Goal: Information Seeking & Learning: Learn about a topic

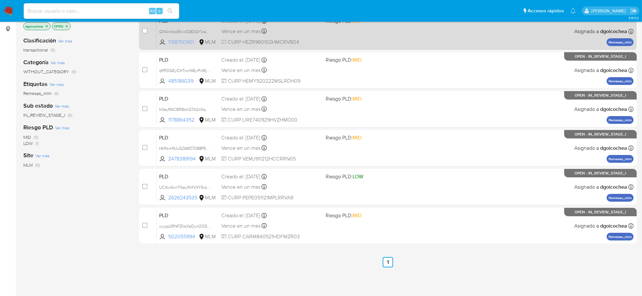
scroll to position [98, 0]
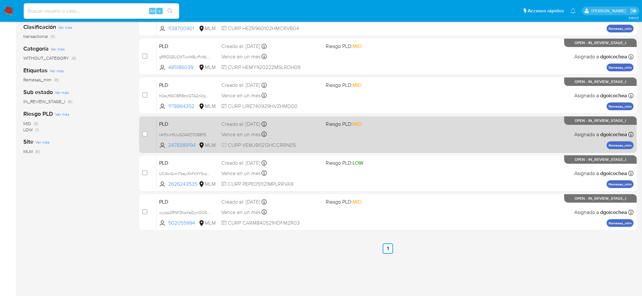
click at [166, 119] on span "PLD" at bounding box center [187, 123] width 57 height 8
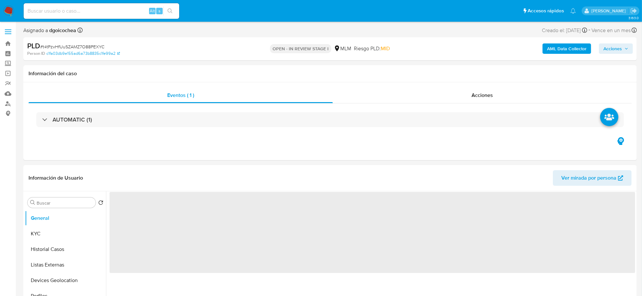
select select "10"
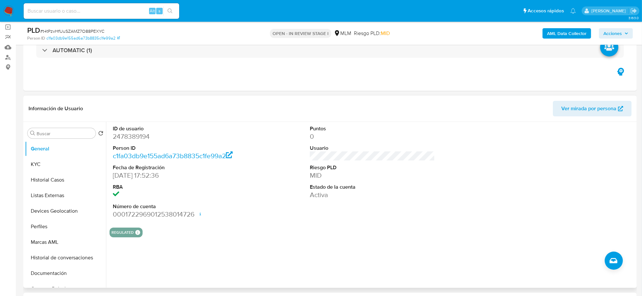
scroll to position [40, 0]
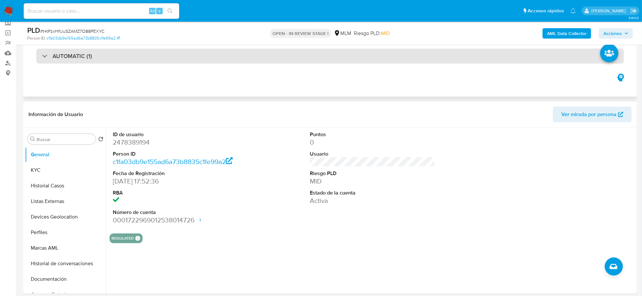
click at [76, 59] on h3 "AUTOMATIC (1)" at bounding box center [72, 55] width 40 height 7
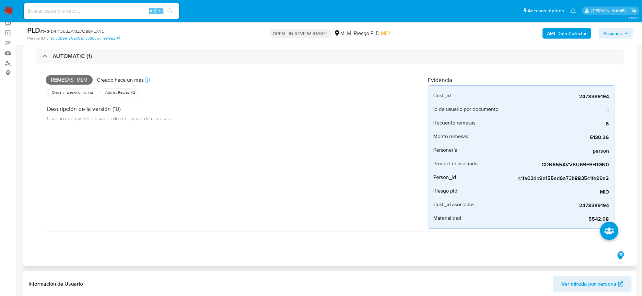
click at [196, 200] on div "Remesas_mlm Creado [DATE] Creado: [DATE] 03:08:53 Origen: rules-monitoring Refe…" at bounding box center [237, 151] width 382 height 156
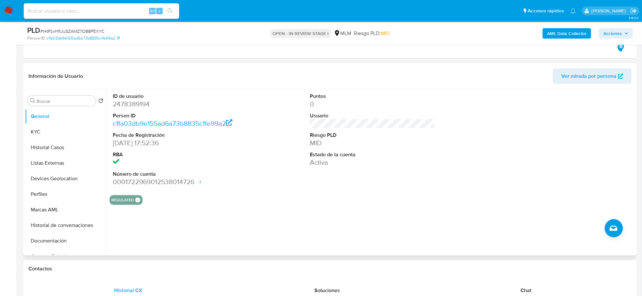
scroll to position [243, 0]
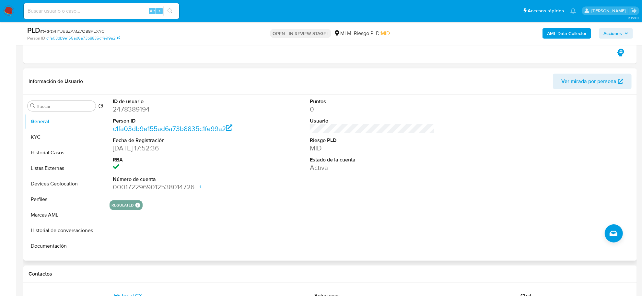
click at [417, 176] on div "Puntos 0 Usuario Riesgo PLD MID Estado de la cuenta Activa" at bounding box center [372, 145] width 132 height 100
click at [36, 135] on button "KYC" at bounding box center [63, 137] width 76 height 16
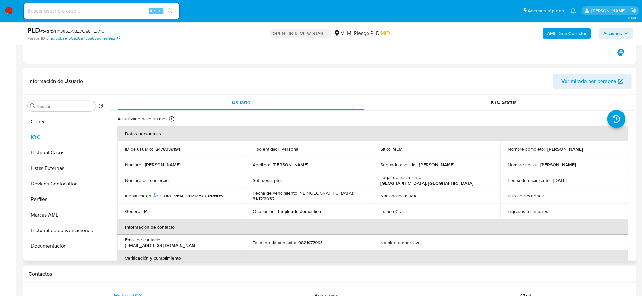
click at [148, 212] on div "Género : M" at bounding box center [181, 211] width 112 height 6
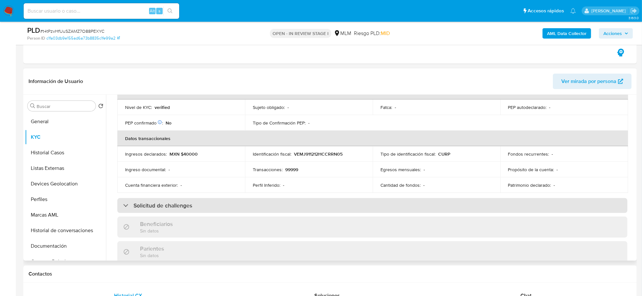
scroll to position [202, 0]
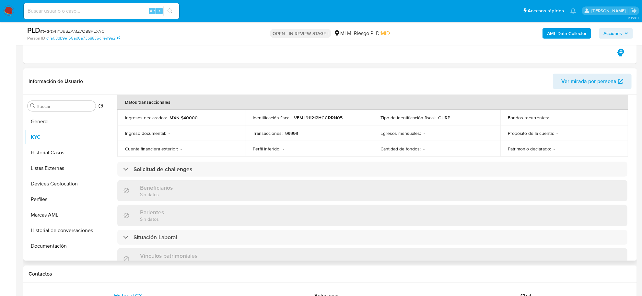
click at [112, 135] on div "Actualizado [DATE] Creado: [DATE] 16:52:37 Actualizado: [DATE] 10:22:43 Datos p…" at bounding box center [372, 180] width 525 height 544
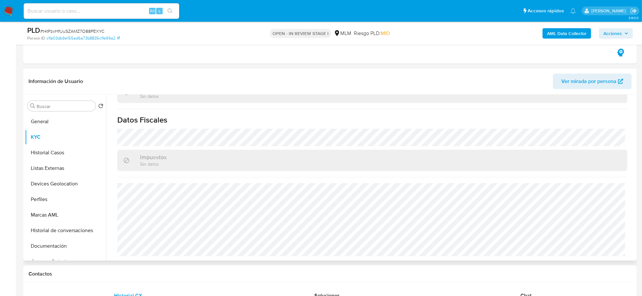
scroll to position [394, 0]
click at [44, 150] on button "Historial Casos" at bounding box center [63, 153] width 76 height 16
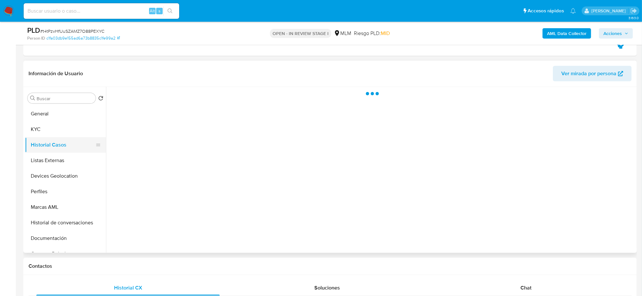
scroll to position [0, 0]
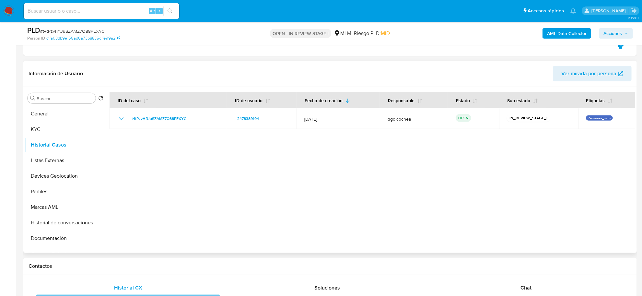
click at [259, 194] on div at bounding box center [370, 170] width 529 height 166
click at [58, 159] on button "Listas Externas" at bounding box center [63, 161] width 76 height 16
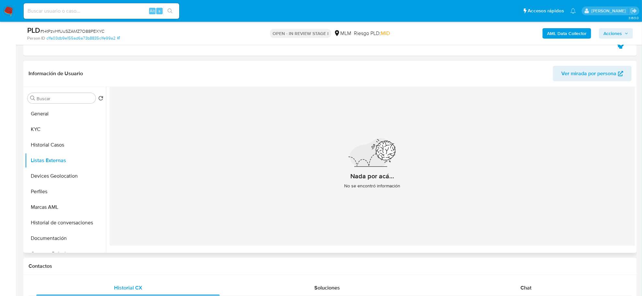
click at [259, 115] on div "Nada por acá... No se encontró información" at bounding box center [372, 166] width 525 height 159
click at [63, 176] on button "Devices Geolocation" at bounding box center [63, 176] width 76 height 16
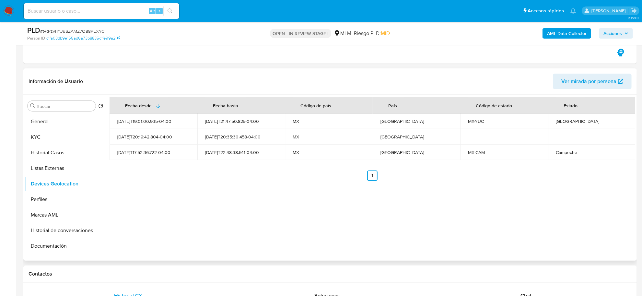
click at [248, 246] on div "Fecha desde [GEOGRAPHIC_DATA] hasta Código de país País Código de estado Estado…" at bounding box center [370, 178] width 529 height 166
click at [48, 195] on button "Perfiles" at bounding box center [63, 199] width 76 height 16
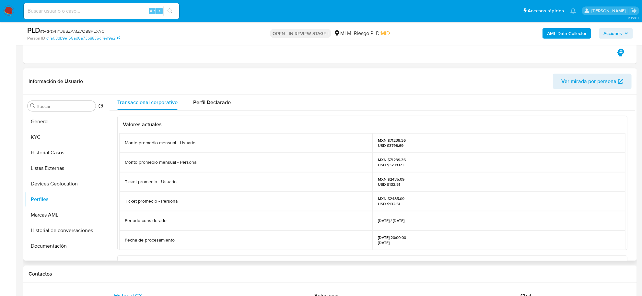
click at [113, 190] on div "Valores actuales Monto promedio mensual - Usuario MXN $71239.36 USD $3798.69 Mo…" at bounding box center [372, 258] width 525 height 296
click at [65, 214] on button "Marcas AML" at bounding box center [63, 215] width 76 height 16
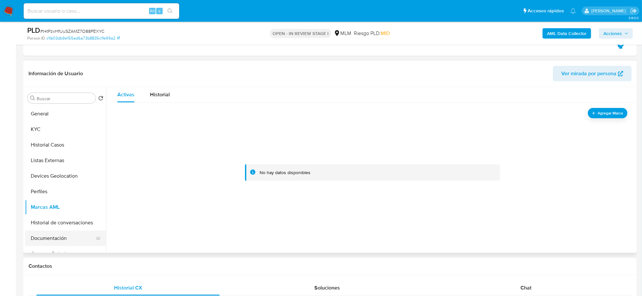
click at [57, 236] on button "Documentación" at bounding box center [63, 238] width 76 height 16
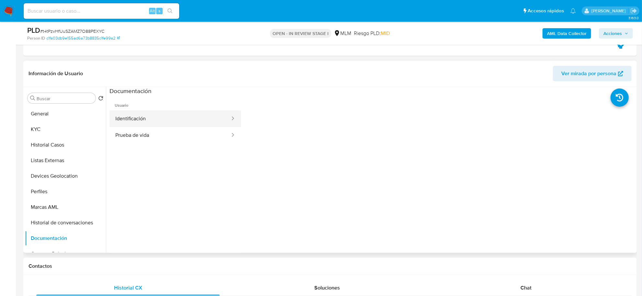
click at [131, 118] on button "Identificación" at bounding box center [170, 118] width 121 height 17
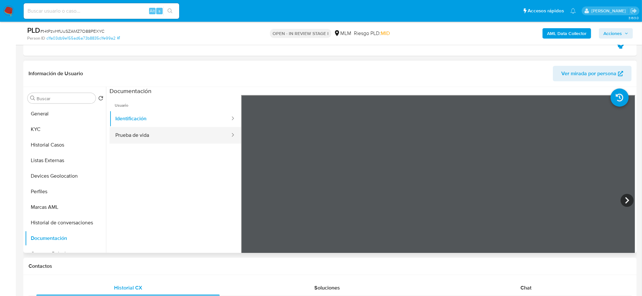
click at [136, 135] on button "Prueba de vida" at bounding box center [170, 135] width 121 height 17
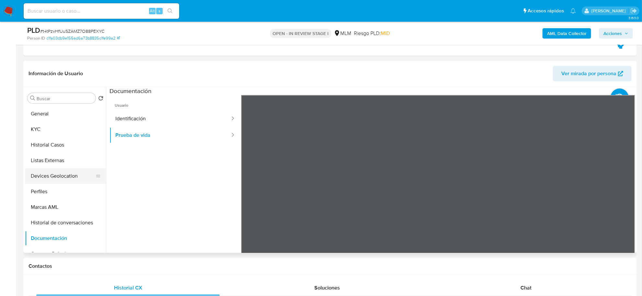
scroll to position [81, 0]
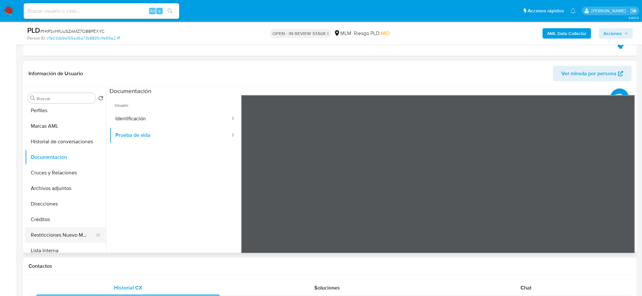
click at [69, 234] on button "Restricciones Nuevo Mundo" at bounding box center [63, 235] width 76 height 16
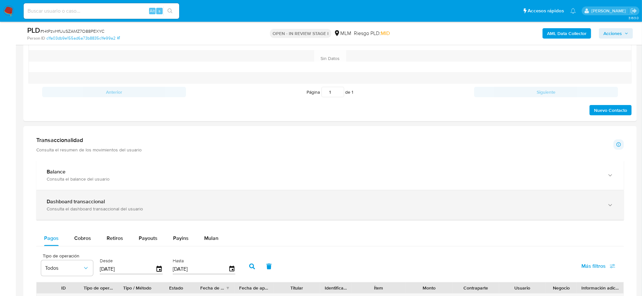
scroll to position [526, 0]
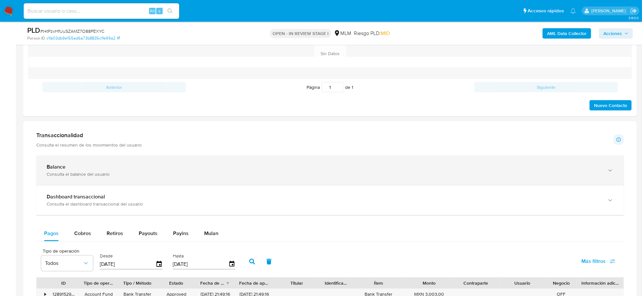
click at [79, 170] on div "Balance" at bounding box center [324, 167] width 554 height 6
click at [174, 165] on div "Balance" at bounding box center [324, 167] width 554 height 6
click at [151, 173] on div "Consulta el balance del usuario" at bounding box center [324, 174] width 554 height 6
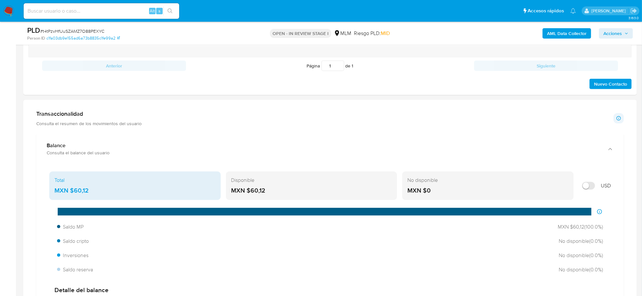
scroll to position [567, 0]
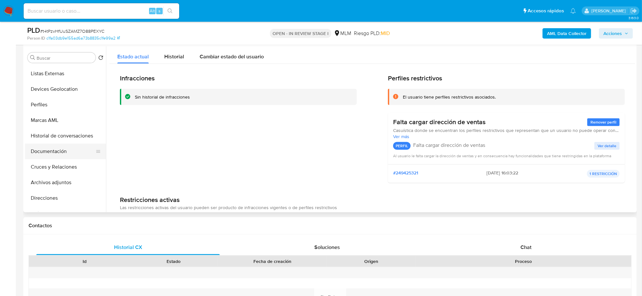
scroll to position [0, 0]
click at [53, 133] on button "Devices Geolocation" at bounding box center [63, 136] width 76 height 16
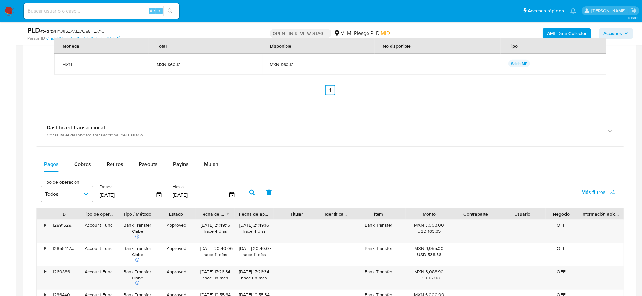
scroll to position [850, 0]
